Goal: Task Accomplishment & Management: Complete application form

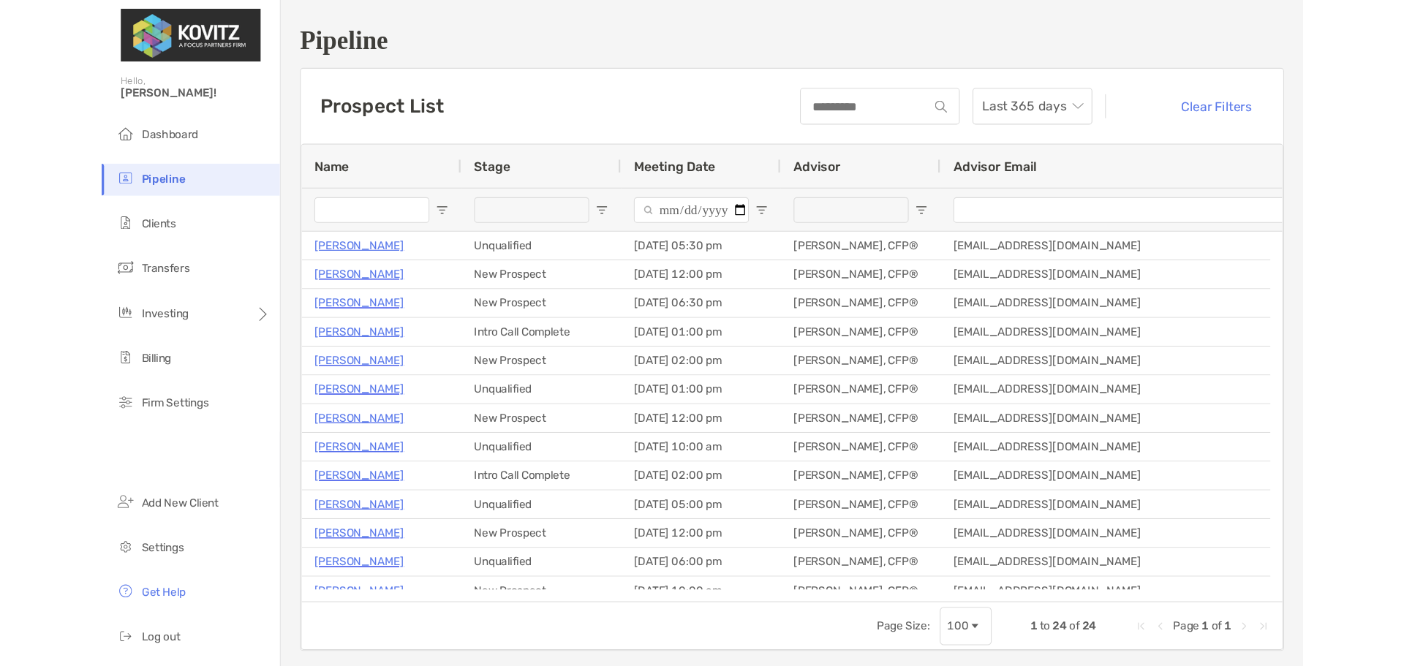
scroll to position [146, 0]
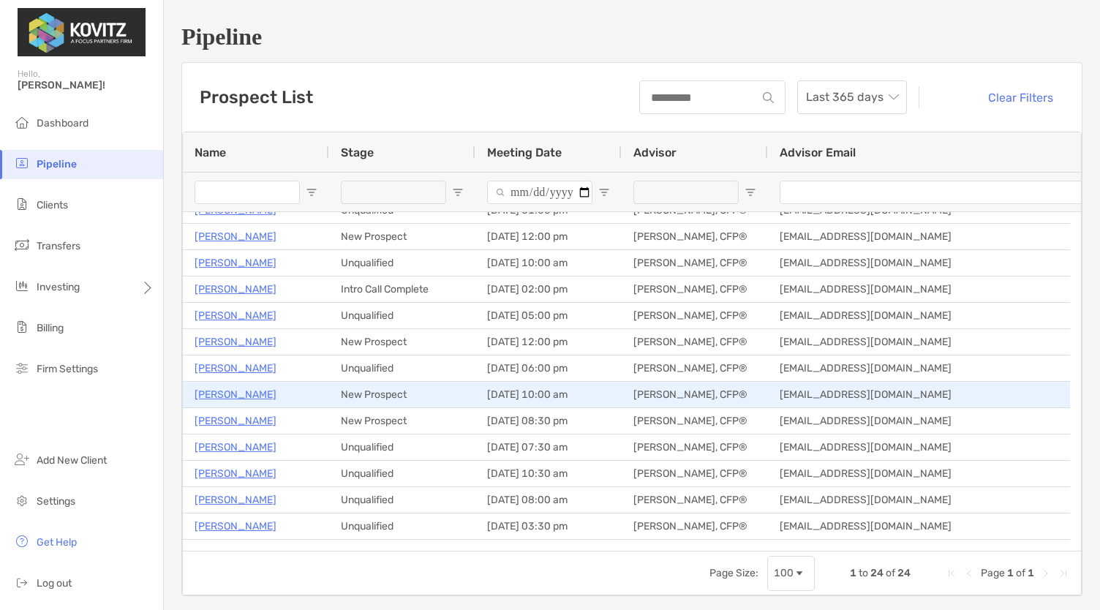
click at [202, 397] on p "[PERSON_NAME]" at bounding box center [235, 394] width 82 height 18
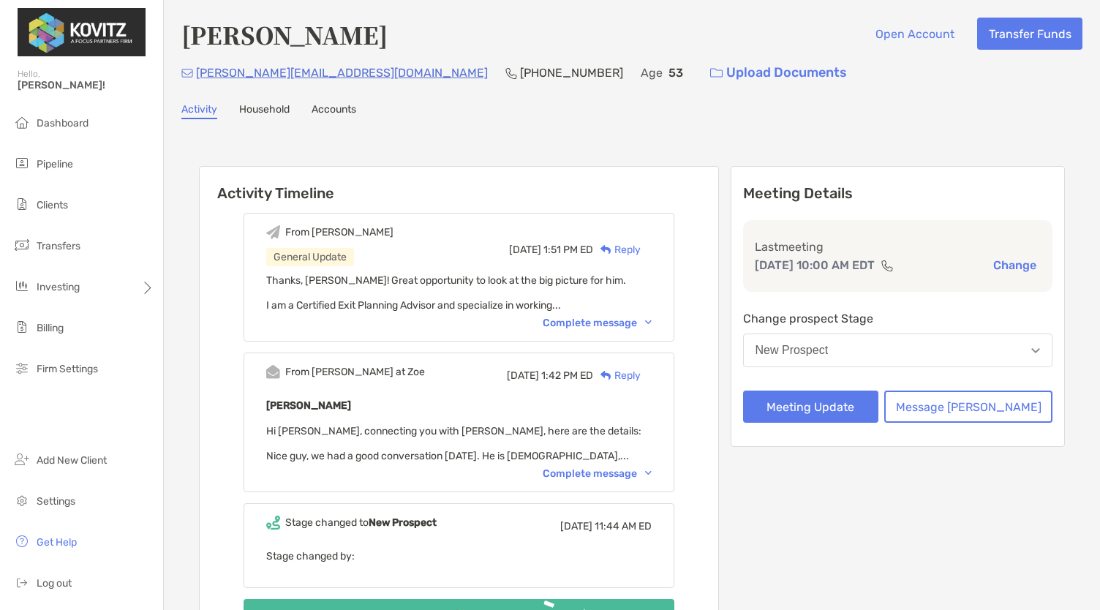
click at [828, 350] on div "New Prospect" at bounding box center [791, 350] width 73 height 13
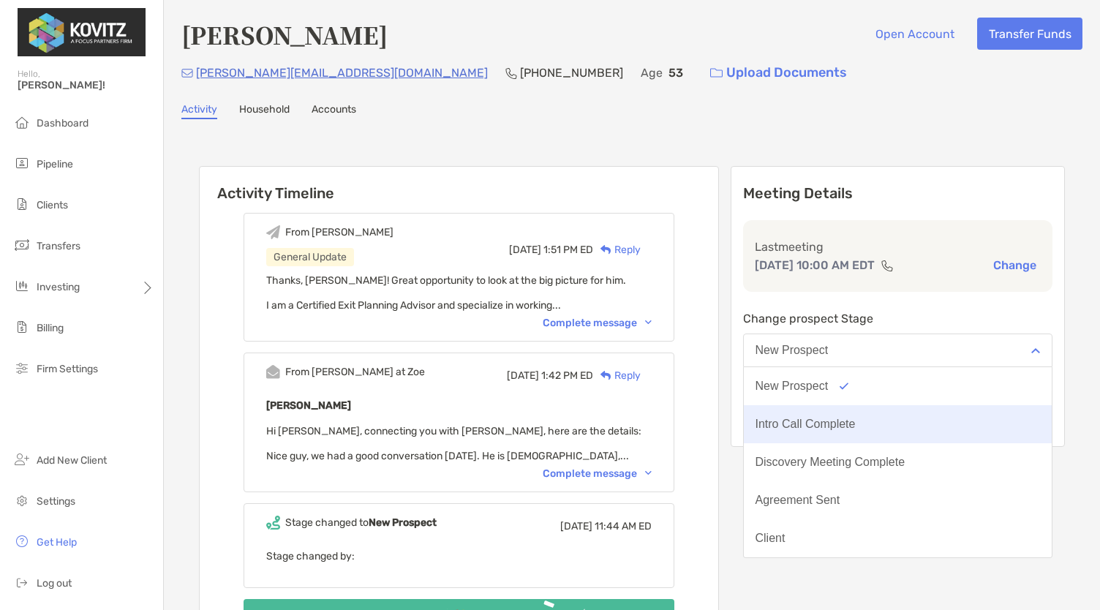
click at [836, 427] on div "Intro Call Complete" at bounding box center [805, 423] width 100 height 13
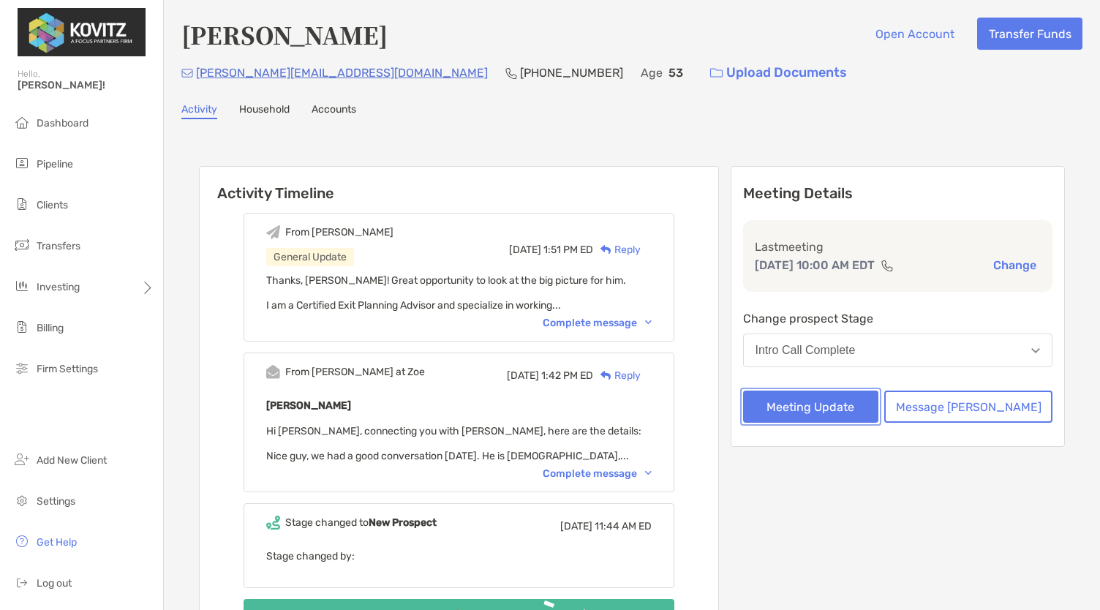
click at [876, 401] on button "Meeting Update" at bounding box center [811, 406] width 136 height 32
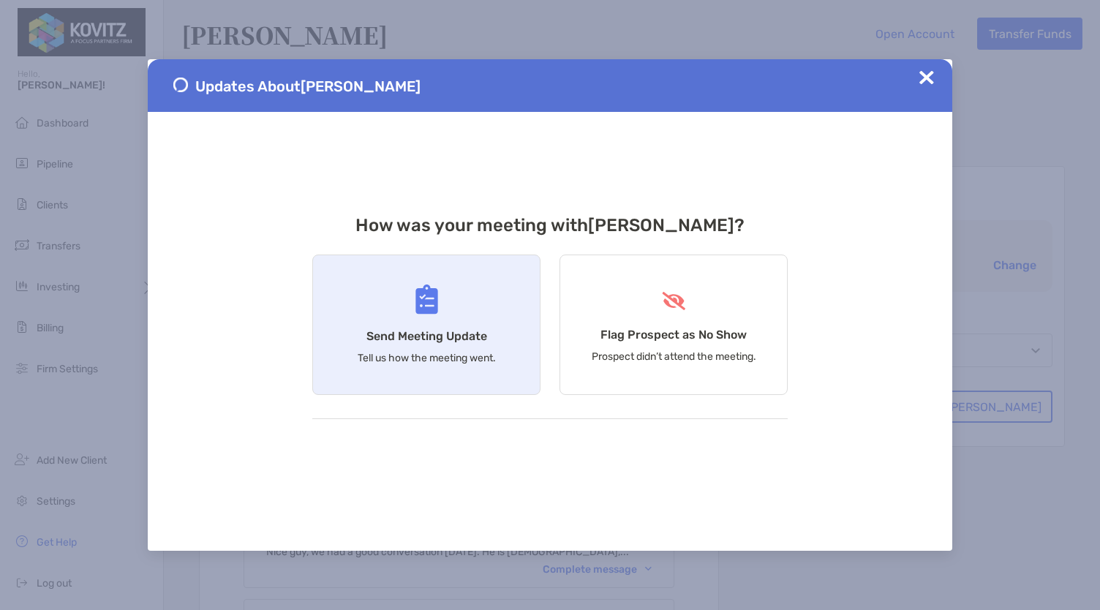
click at [313, 327] on div "Send Meeting Update Tell us how the meeting went." at bounding box center [426, 324] width 228 height 140
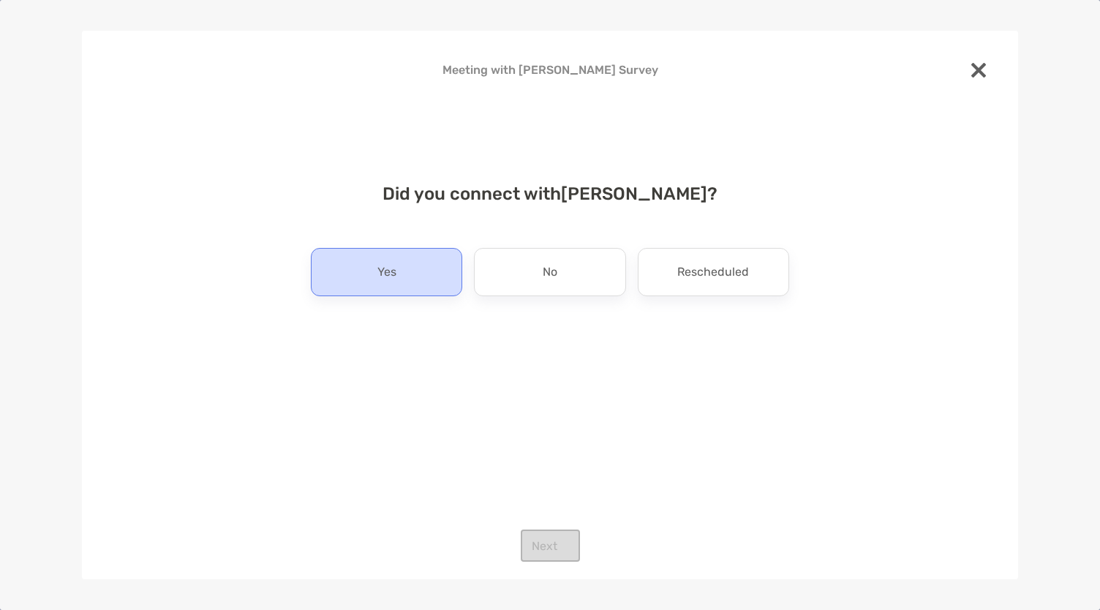
click at [429, 275] on div "Yes" at bounding box center [386, 272] width 151 height 48
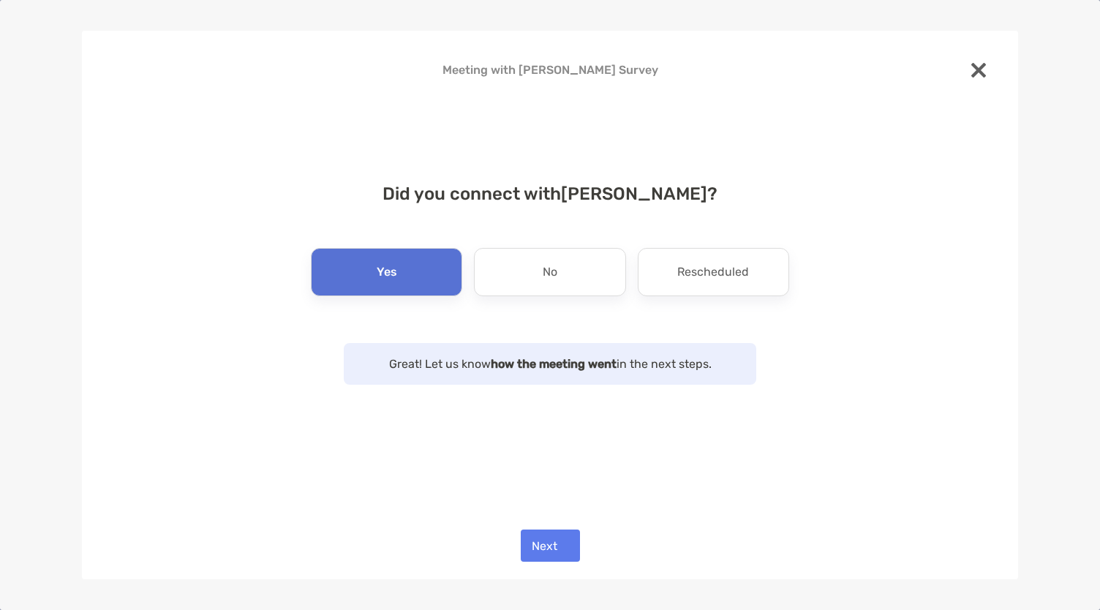
click at [556, 525] on div "Meeting with Mike Williams Survey Did you connect with Mike Williams ? Yes No R…" at bounding box center [550, 305] width 936 height 549
click at [561, 537] on button "Next" at bounding box center [550, 545] width 59 height 32
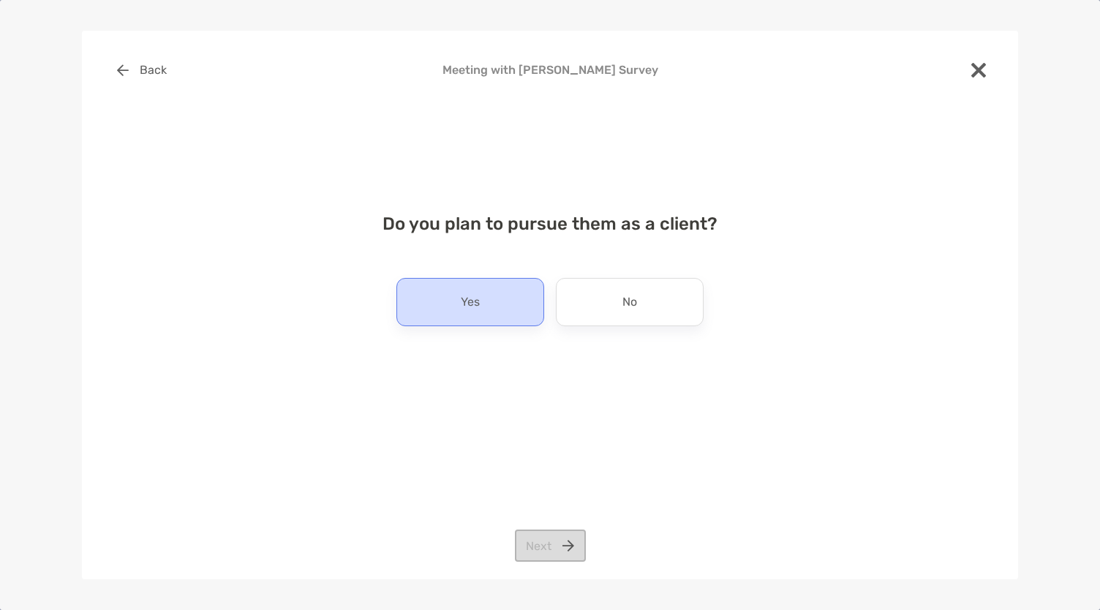
click at [477, 286] on div "Yes" at bounding box center [470, 302] width 148 height 48
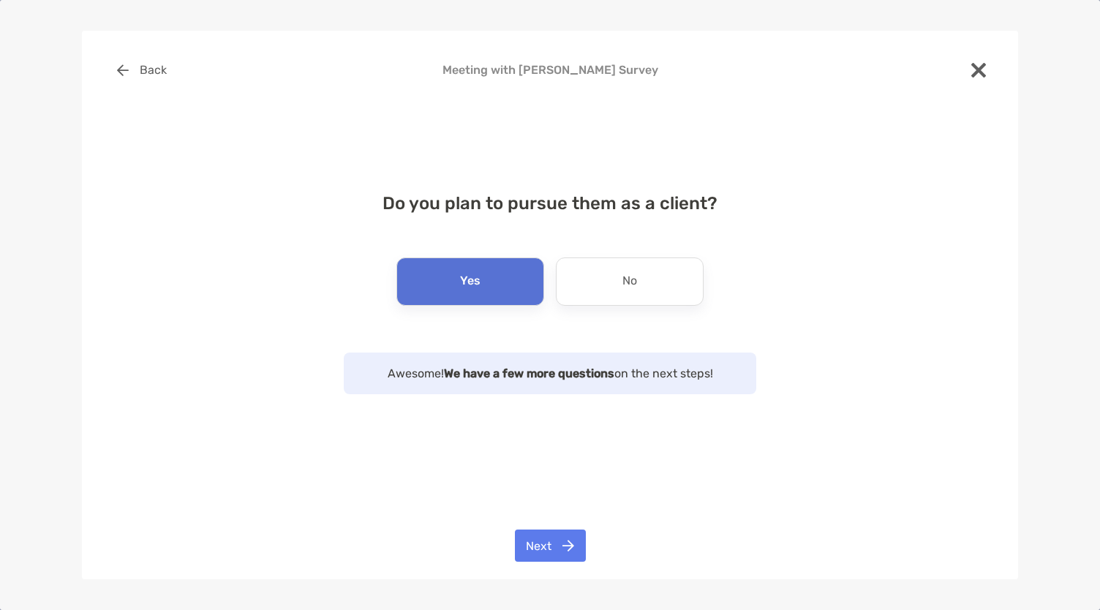
drag, startPoint x: 550, startPoint y: 521, endPoint x: 552, endPoint y: 543, distance: 22.0
click at [551, 541] on div "Back Meeting with Mike Williams Survey Do you plan to pursue them as a client? …" at bounding box center [550, 305] width 936 height 549
click at [554, 549] on button "Next" at bounding box center [550, 545] width 71 height 32
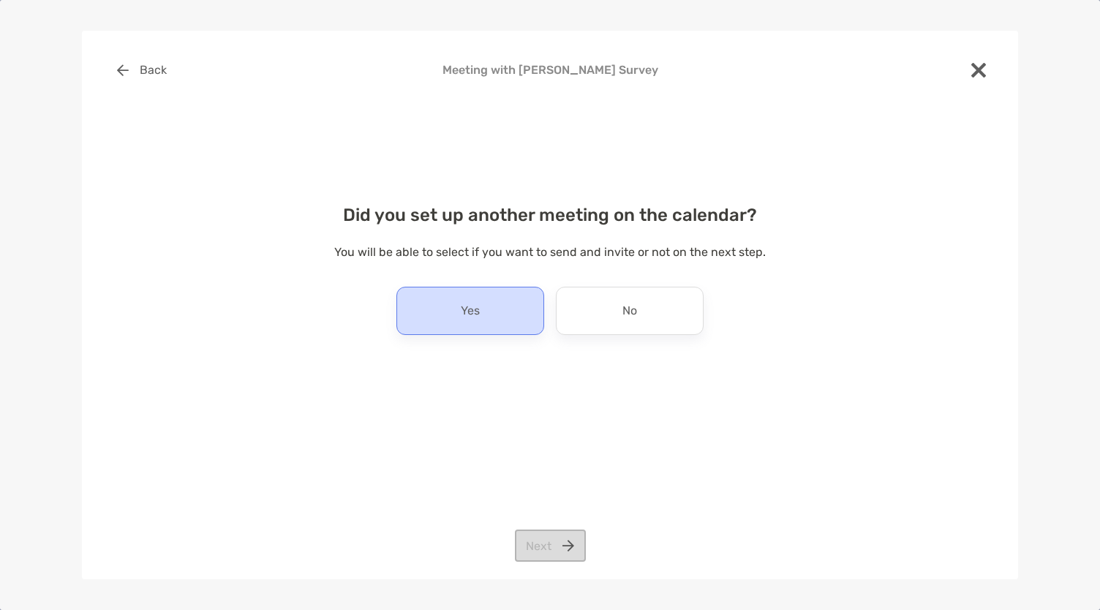
click at [465, 312] on p "Yes" at bounding box center [470, 310] width 19 height 23
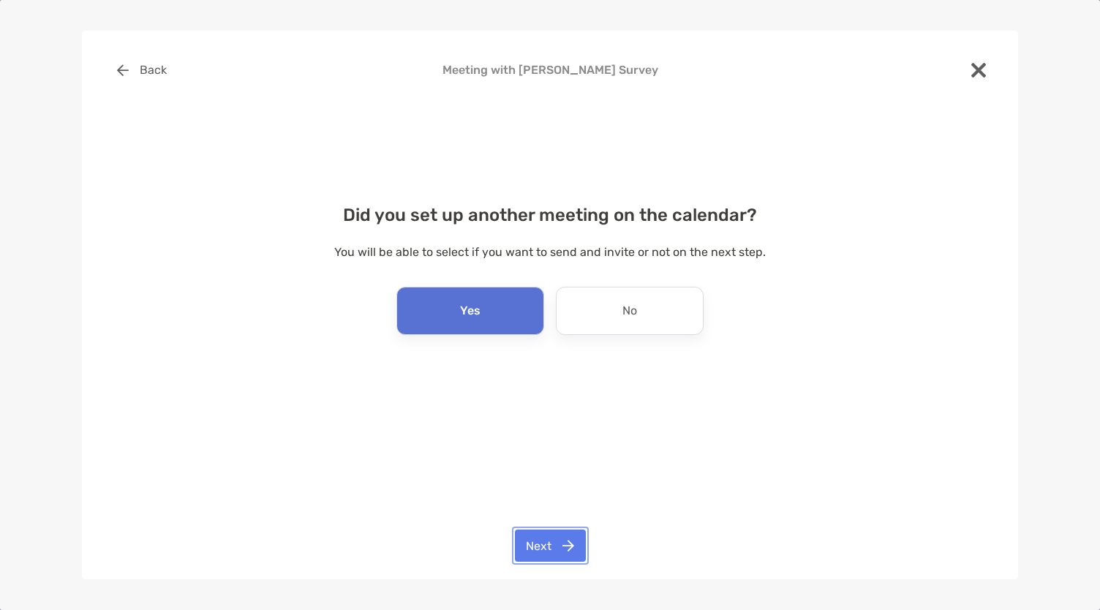
click at [566, 542] on button "Next" at bounding box center [550, 545] width 71 height 32
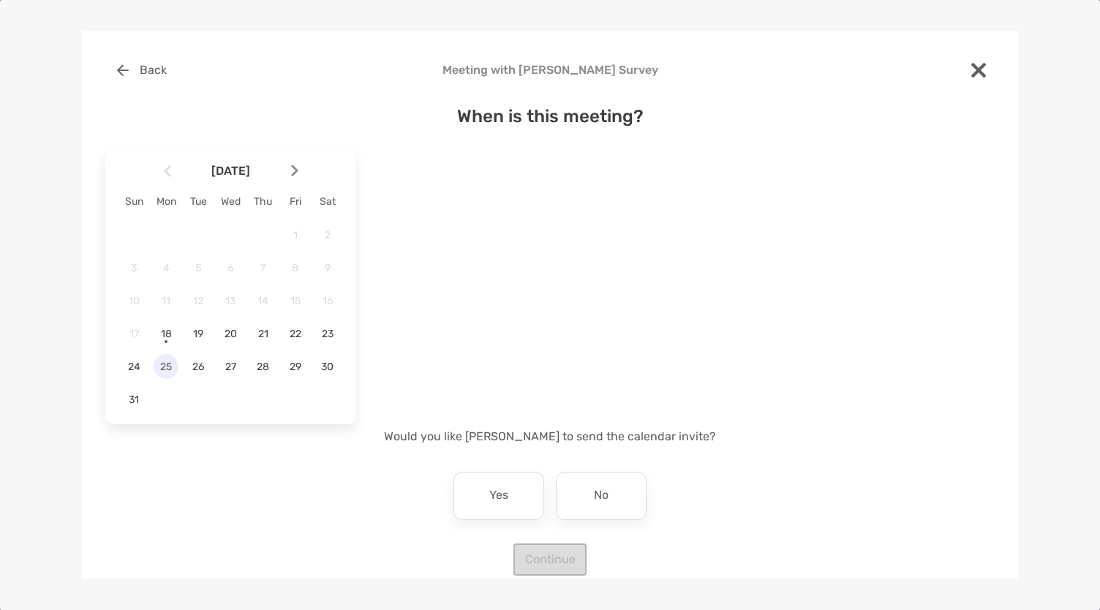
click at [162, 360] on span "25" at bounding box center [166, 366] width 25 height 12
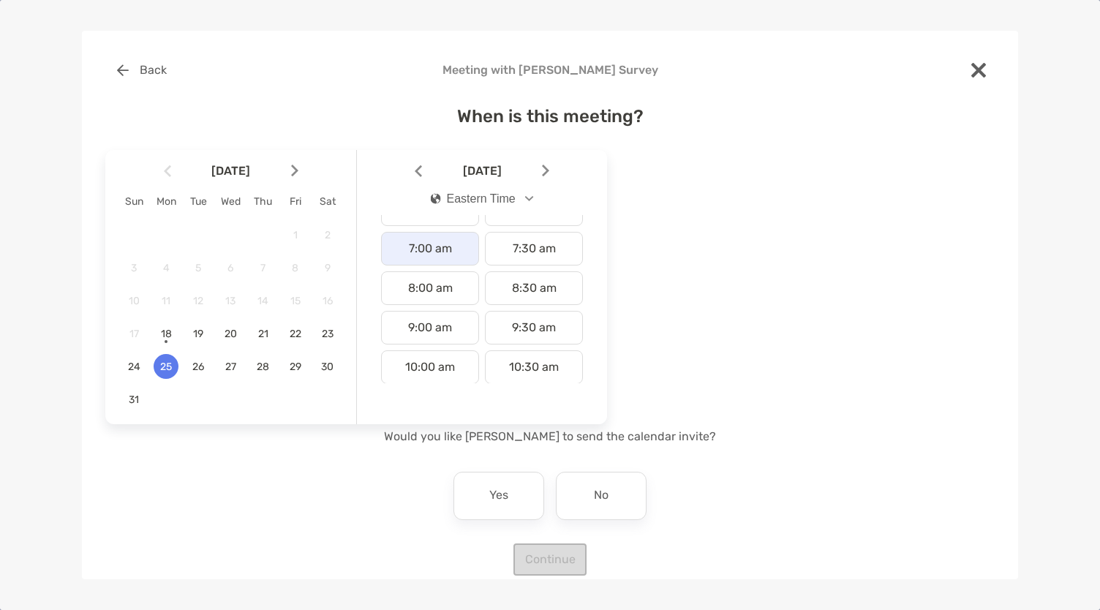
scroll to position [292, 0]
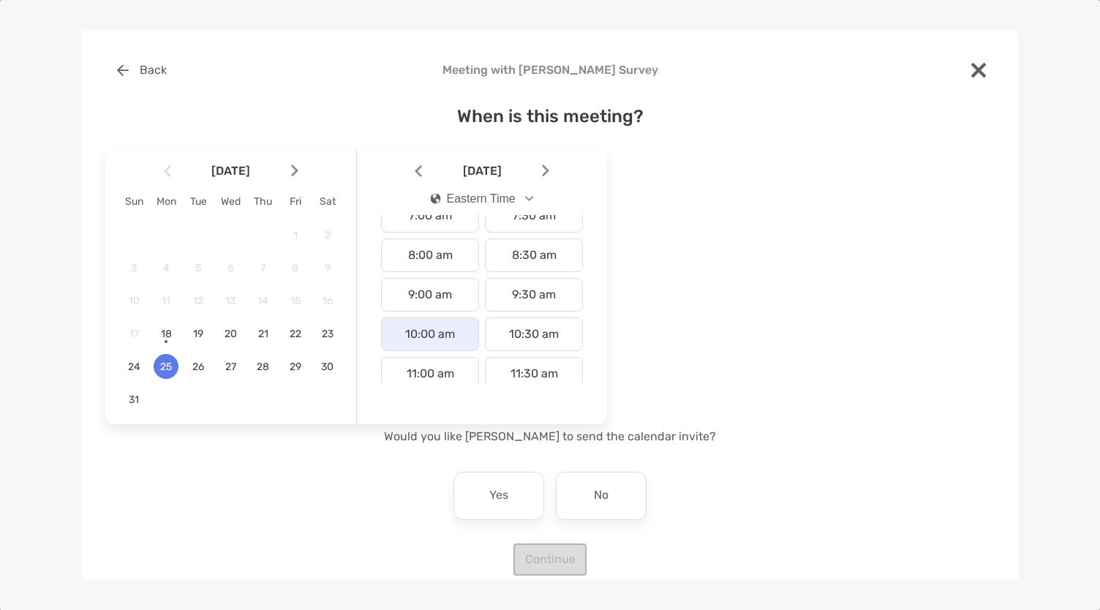
click at [427, 330] on div "10:00 am" at bounding box center [430, 334] width 98 height 34
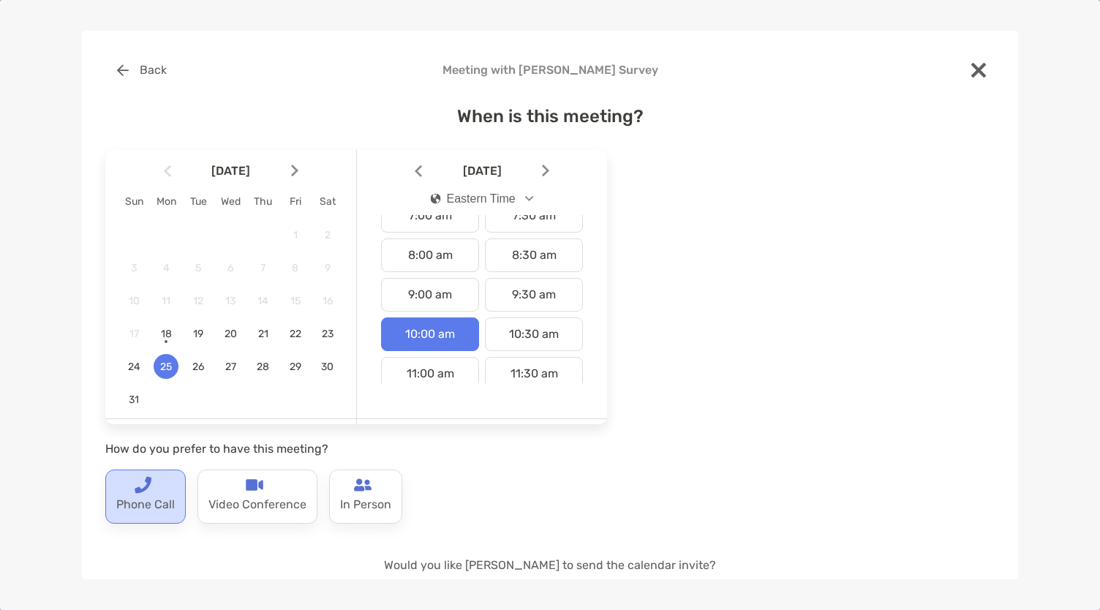
click at [158, 505] on p "Phone Call" at bounding box center [145, 504] width 58 height 23
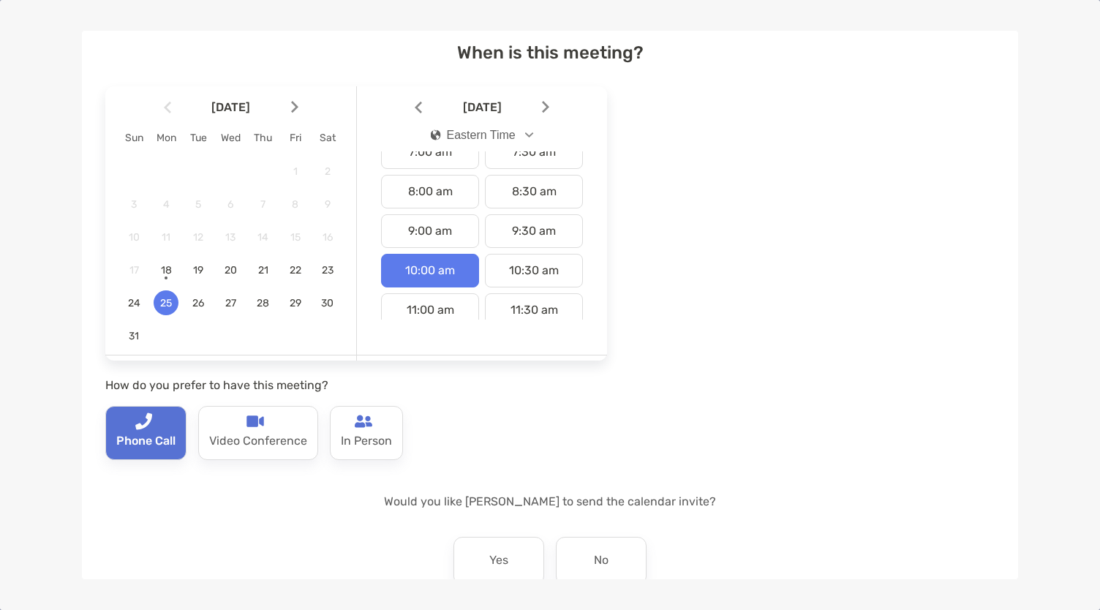
scroll to position [147, 0]
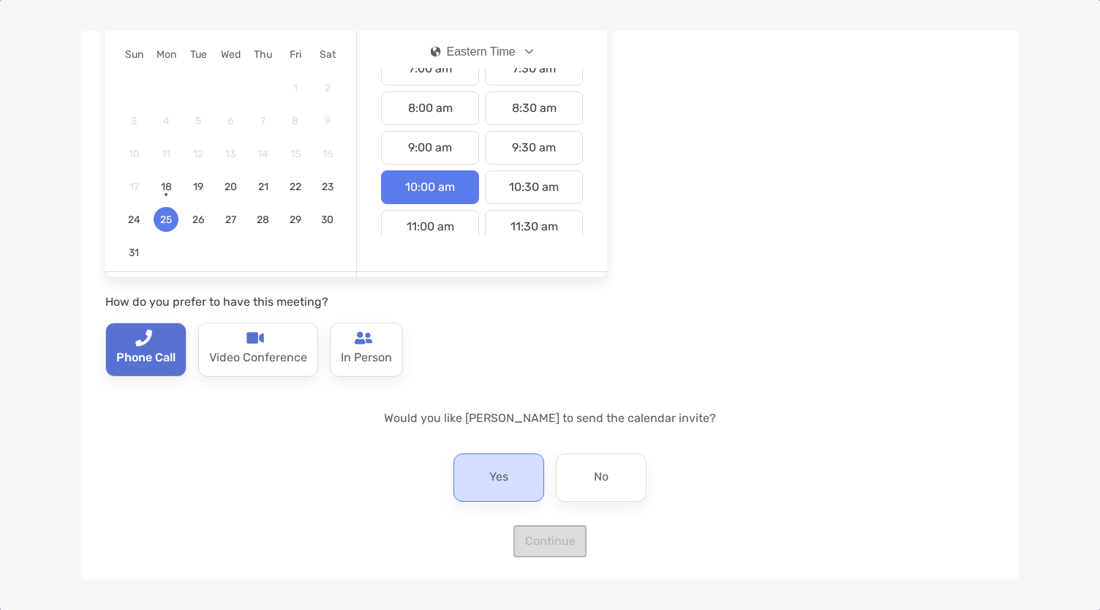
click at [515, 488] on div "Yes" at bounding box center [498, 477] width 91 height 48
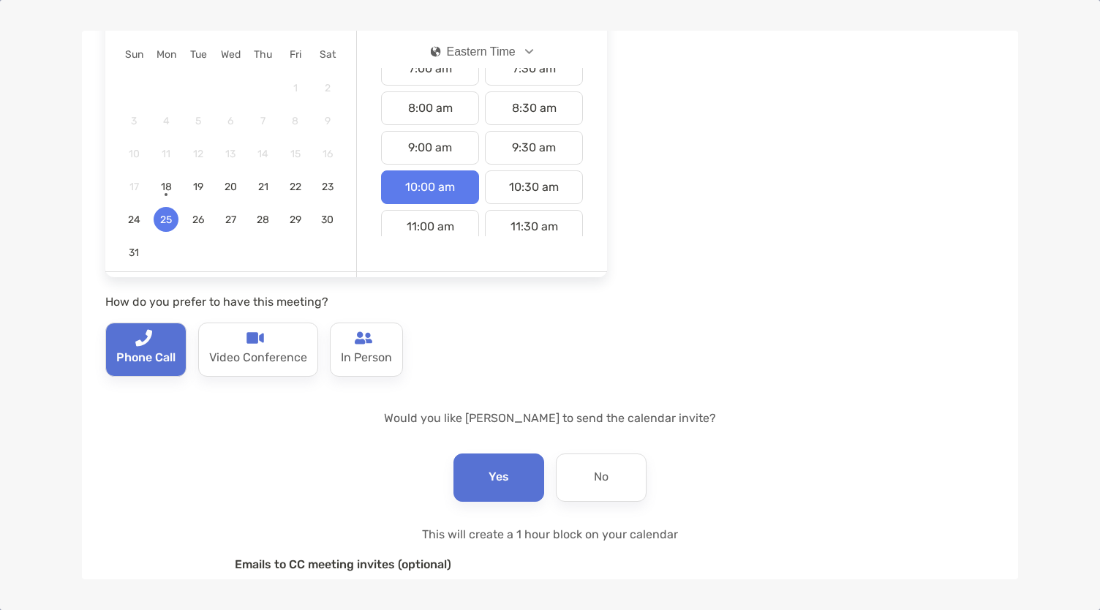
scroll to position [293, 0]
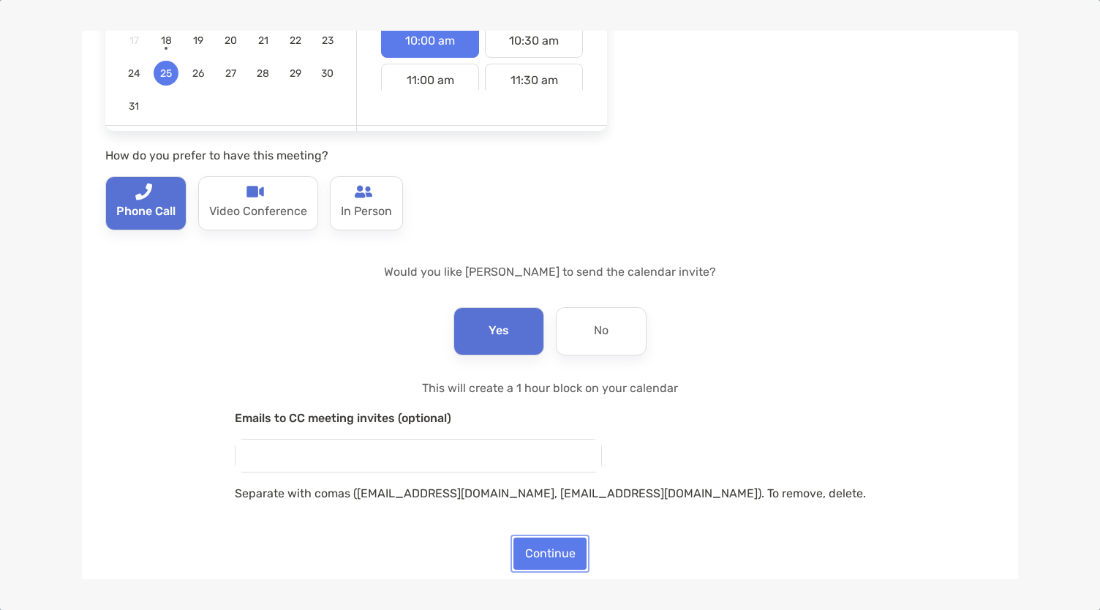
click at [523, 562] on button "Continue" at bounding box center [549, 553] width 73 height 32
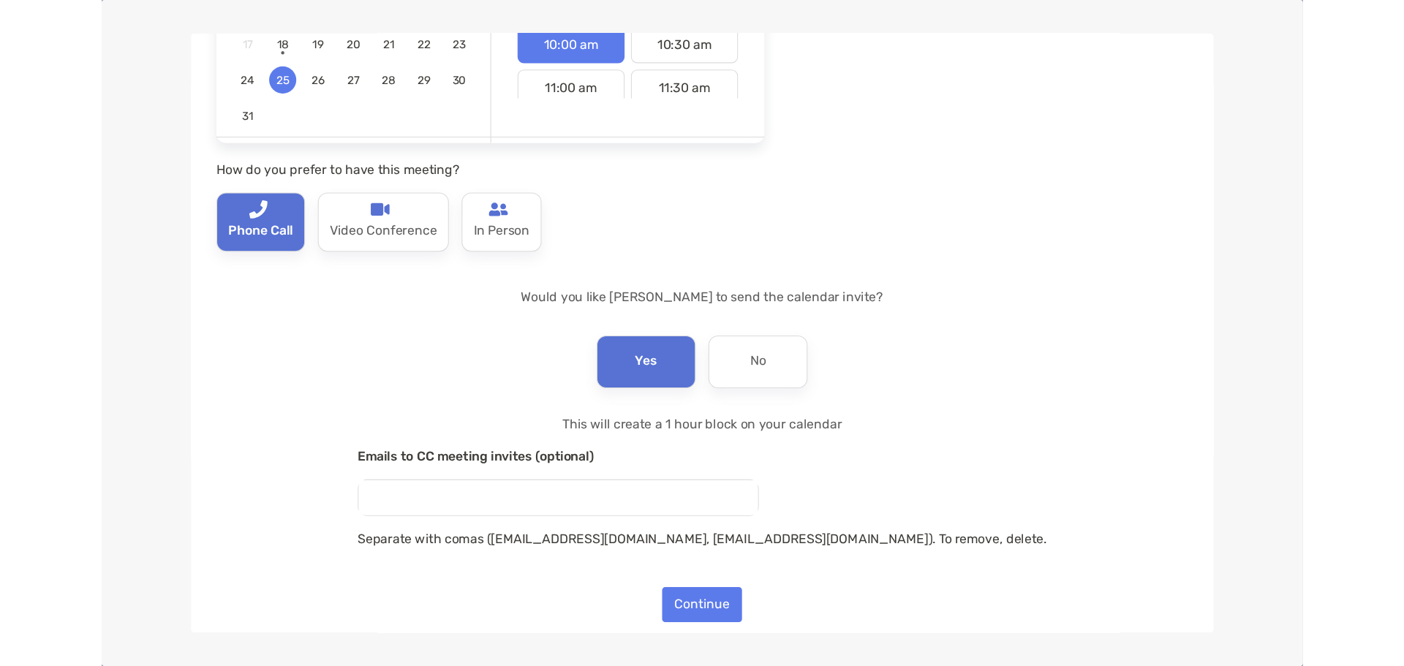
scroll to position [0, 0]
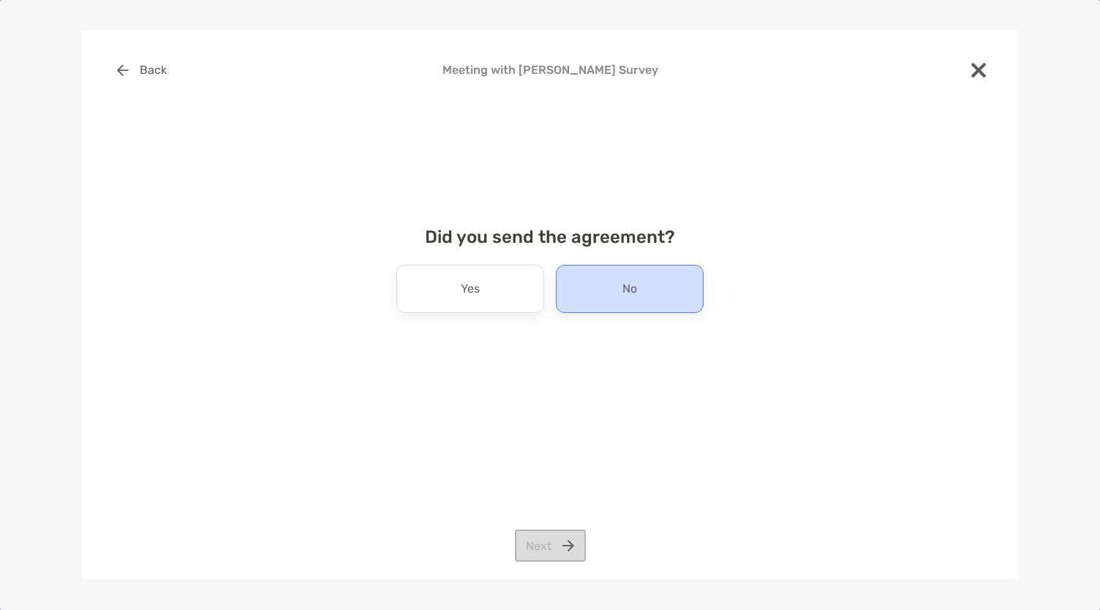
click at [589, 301] on div "No" at bounding box center [630, 289] width 148 height 48
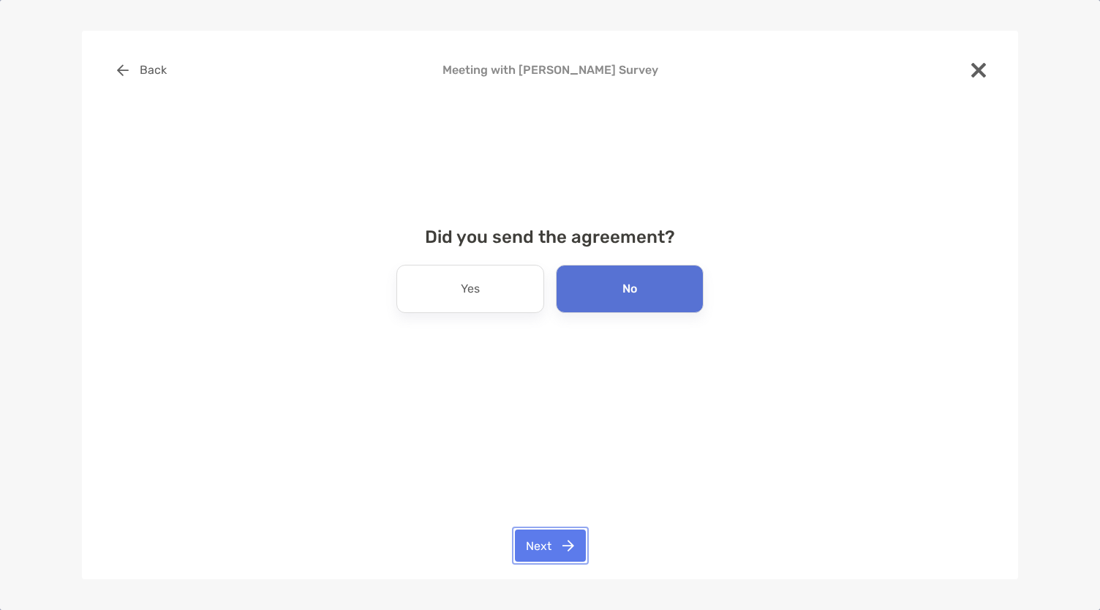
click at [571, 546] on button "Next" at bounding box center [550, 545] width 71 height 32
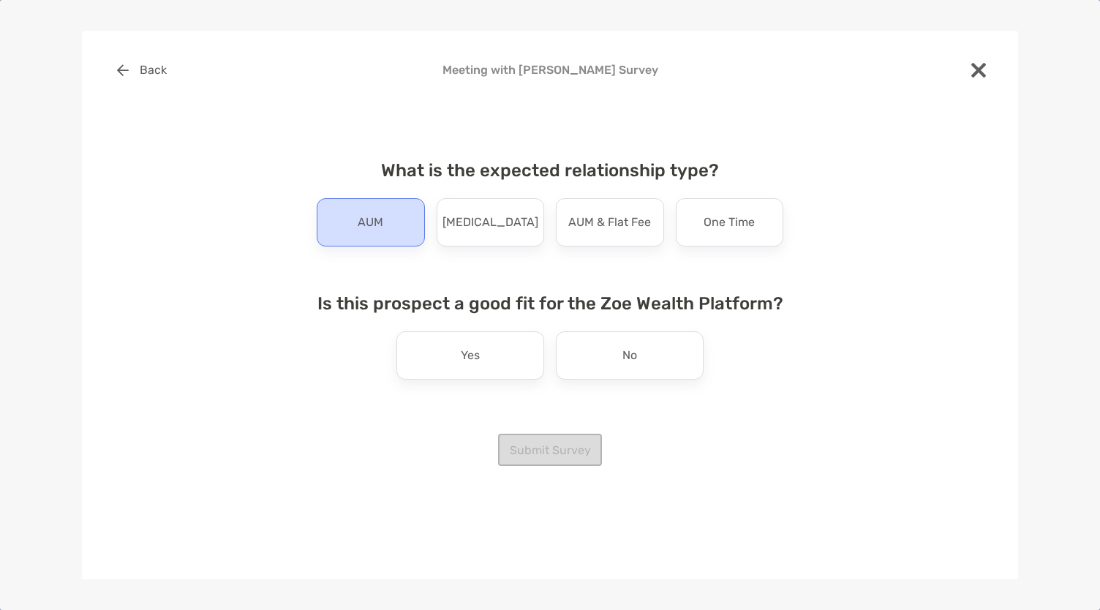
click at [408, 241] on div "AUM" at bounding box center [371, 222] width 108 height 48
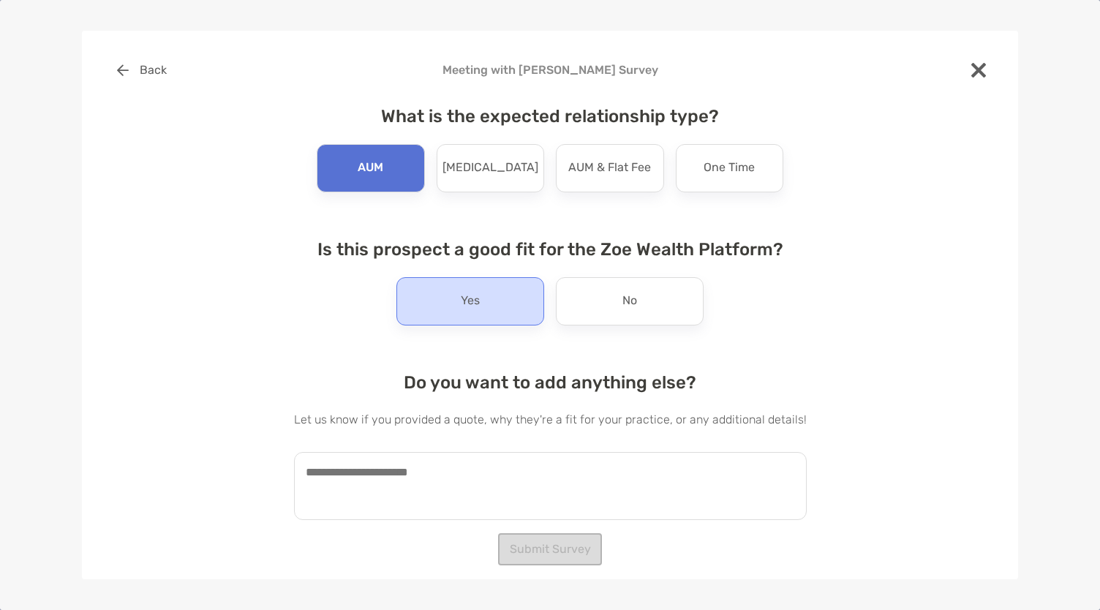
click at [469, 309] on p "Yes" at bounding box center [470, 301] width 19 height 23
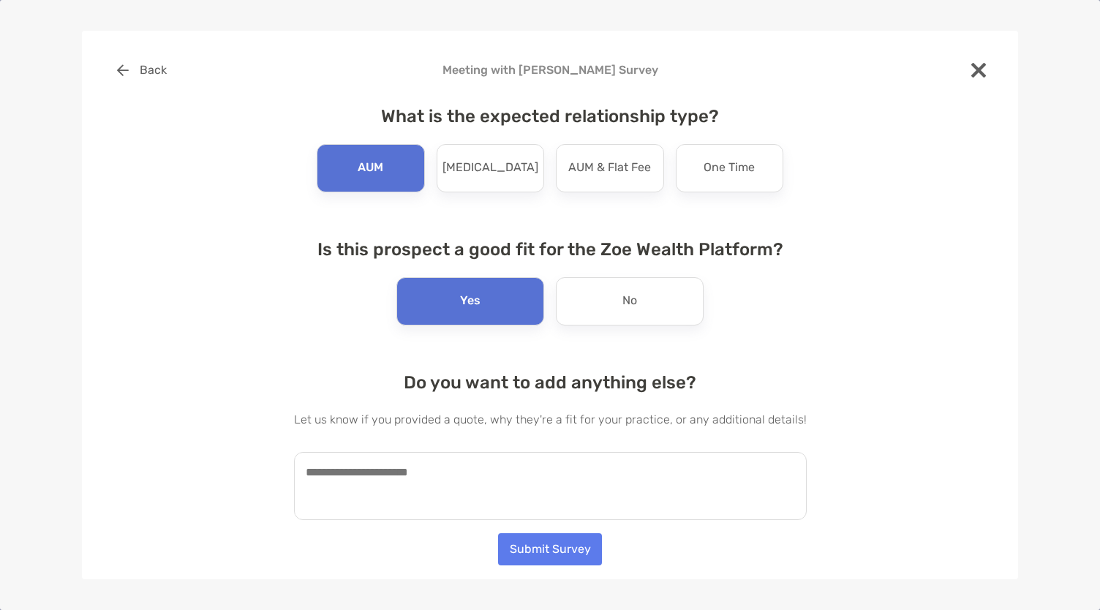
click at [570, 587] on div "Back Meeting with Mike Williams Survey What is the expected relationship type? …" at bounding box center [550, 305] width 1100 height 610
click at [564, 556] on button "Submit Survey" at bounding box center [550, 549] width 104 height 32
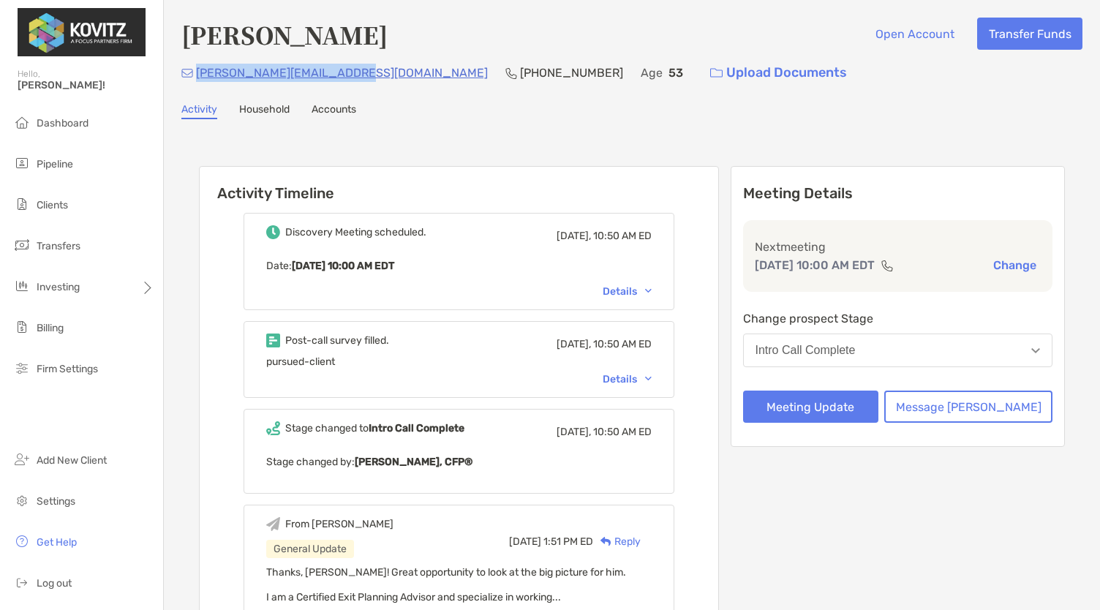
drag, startPoint x: 351, startPoint y: 70, endPoint x: 196, endPoint y: 69, distance: 155.0
click at [196, 69] on p "mike.williams08@yahoo.com" at bounding box center [342, 73] width 292 height 18
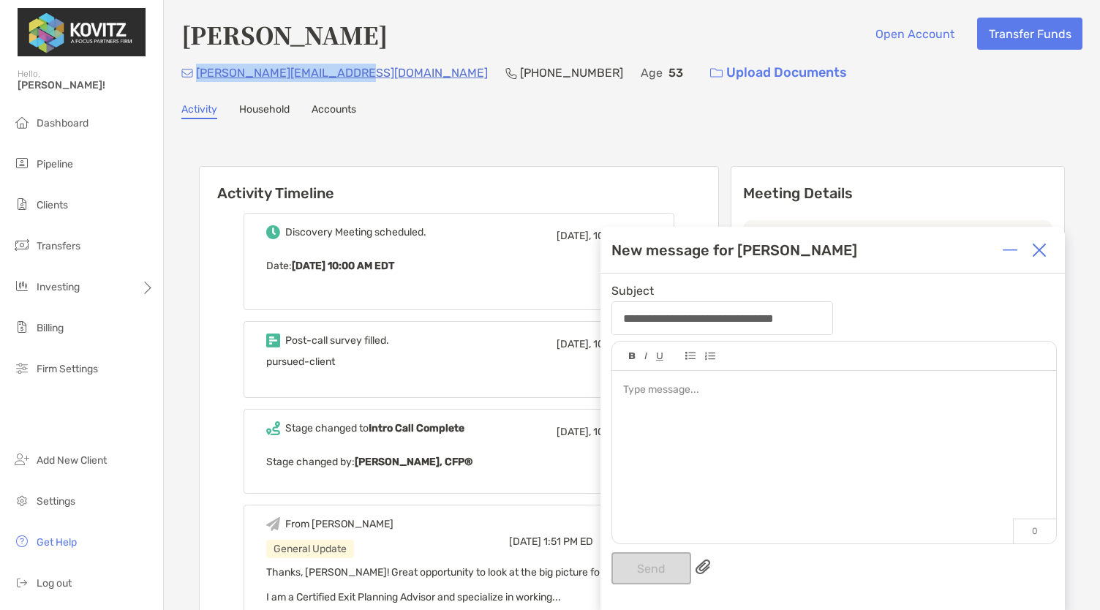
drag, startPoint x: 352, startPoint y: 78, endPoint x: 198, endPoint y: 80, distance: 153.5
click at [198, 80] on div "mike.williams08@yahoo.com (248) 431-3874 Age 53 Upload Documents" at bounding box center [631, 72] width 901 height 31
copy p "mike.williams08@yahoo.com"
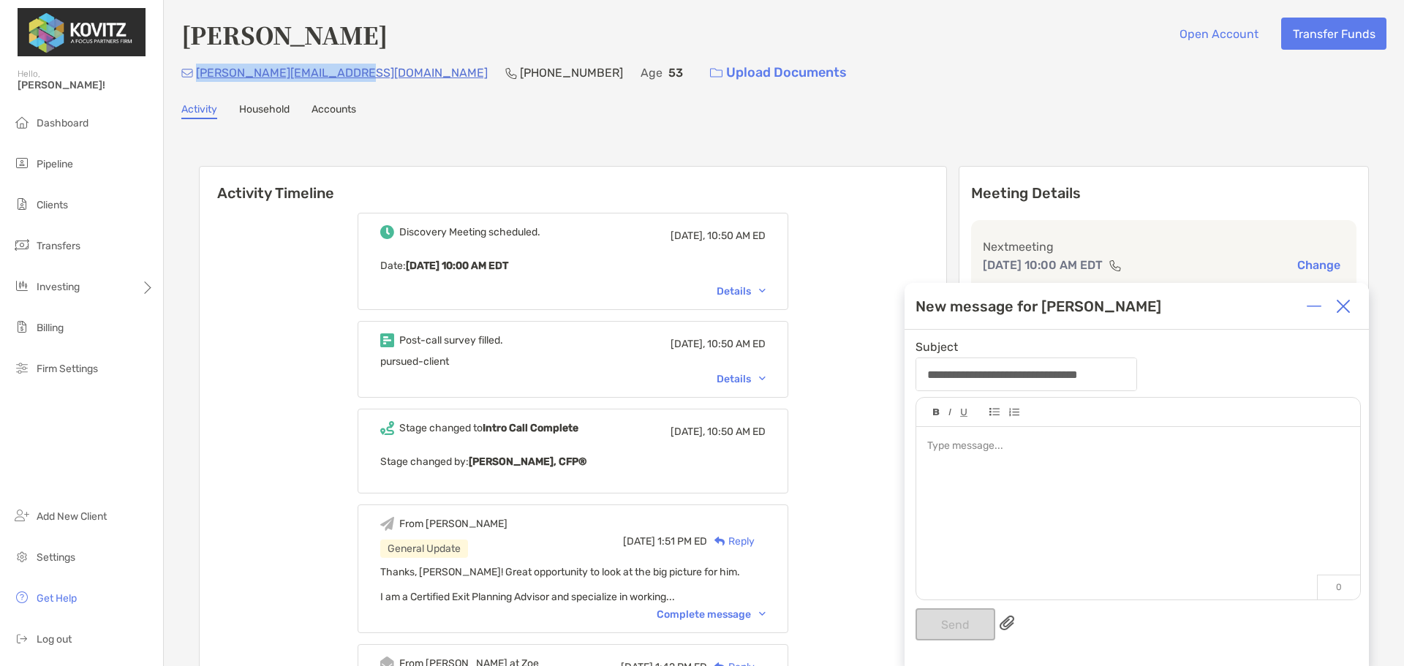
click at [1099, 310] on img at bounding box center [1343, 306] width 15 height 15
